Goal: Task Accomplishment & Management: Complete application form

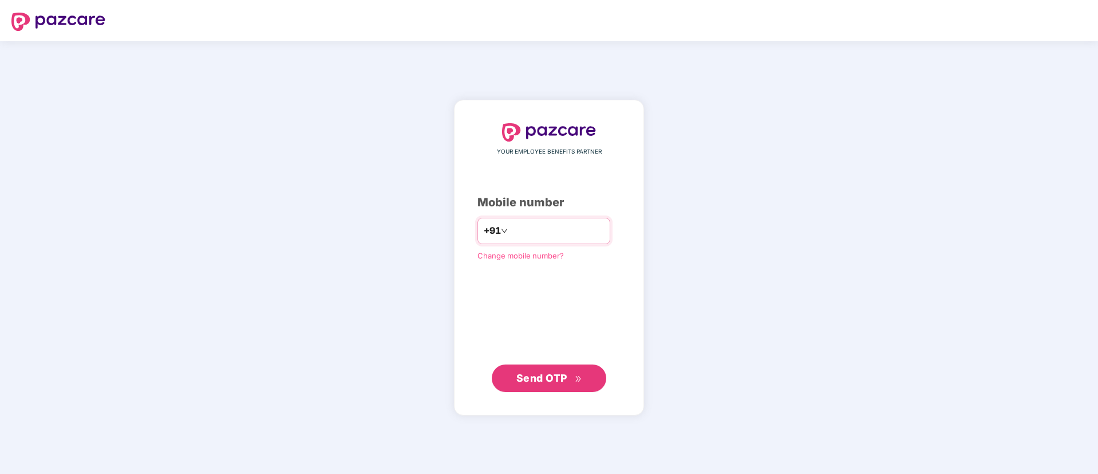
click at [542, 218] on div "+91" at bounding box center [544, 231] width 133 height 26
click at [539, 228] on input "number" at bounding box center [557, 231] width 94 height 18
type input "**********"
click at [570, 374] on span "Send OTP" at bounding box center [549, 377] width 66 height 16
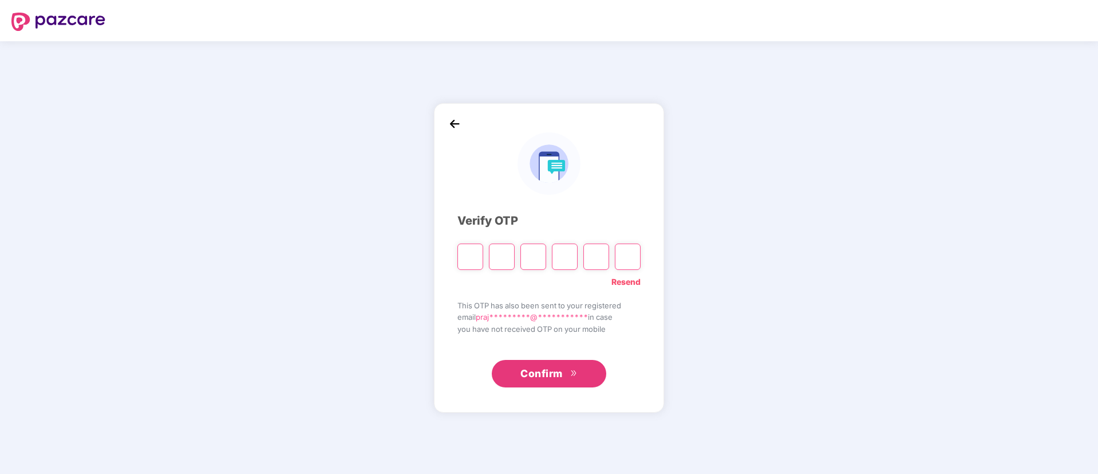
type input "*"
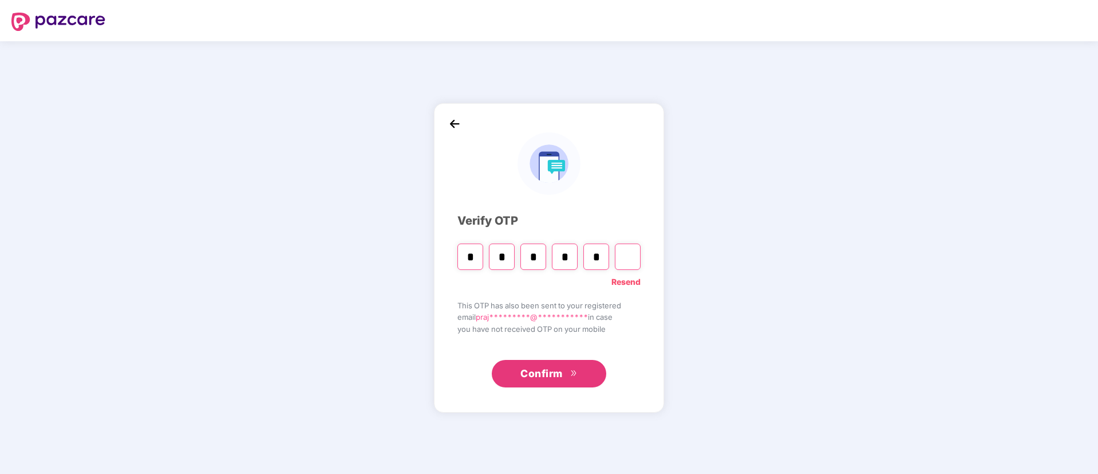
type input "*"
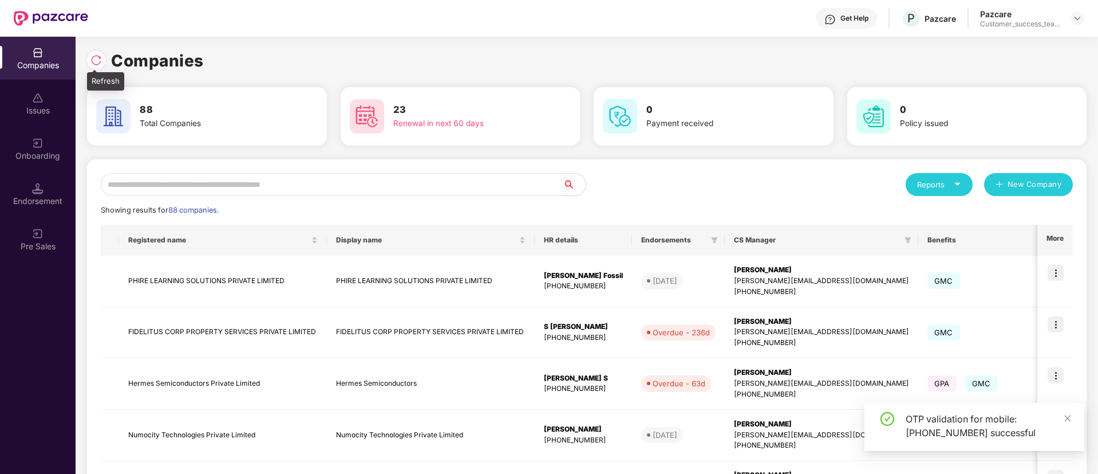
click at [102, 56] on div at bounding box center [96, 60] width 18 height 18
